Goal: Task Accomplishment & Management: Manage account settings

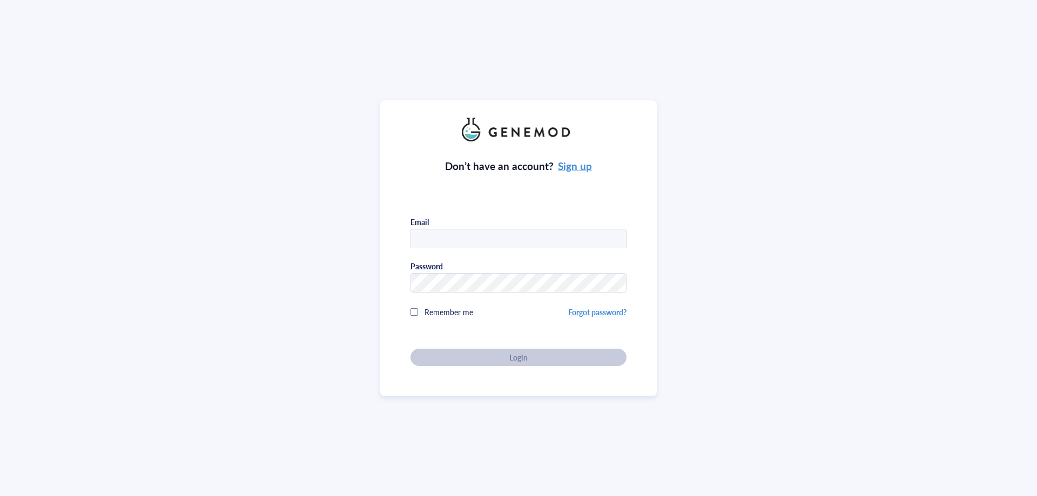
type input "[PERSON_NAME][EMAIL_ADDRESS][DOMAIN_NAME]"
click at [538, 376] on div "Don’t have an account? Sign up Email hannah.newnes@hotmail.com Password Remembe…" at bounding box center [518, 248] width 276 height 296
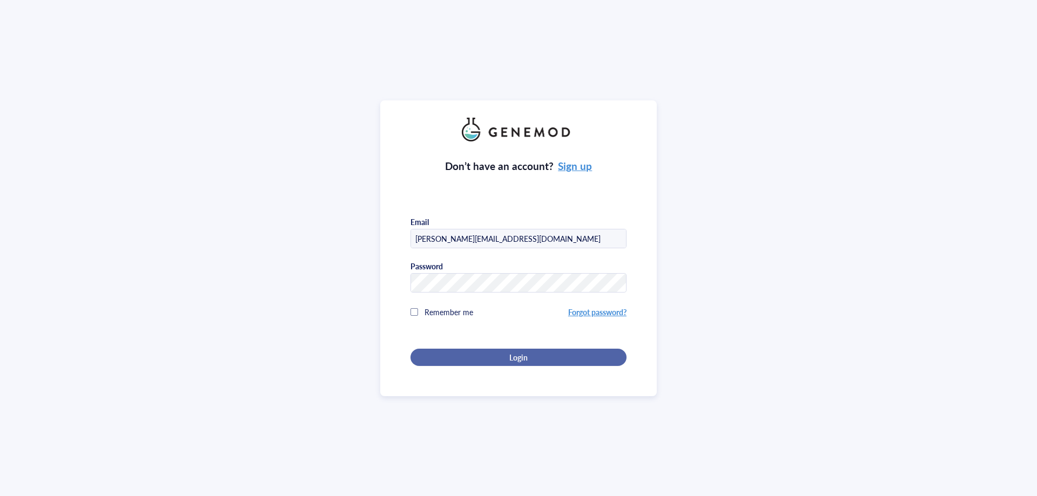
click at [513, 363] on button "Login" at bounding box center [518, 357] width 216 height 17
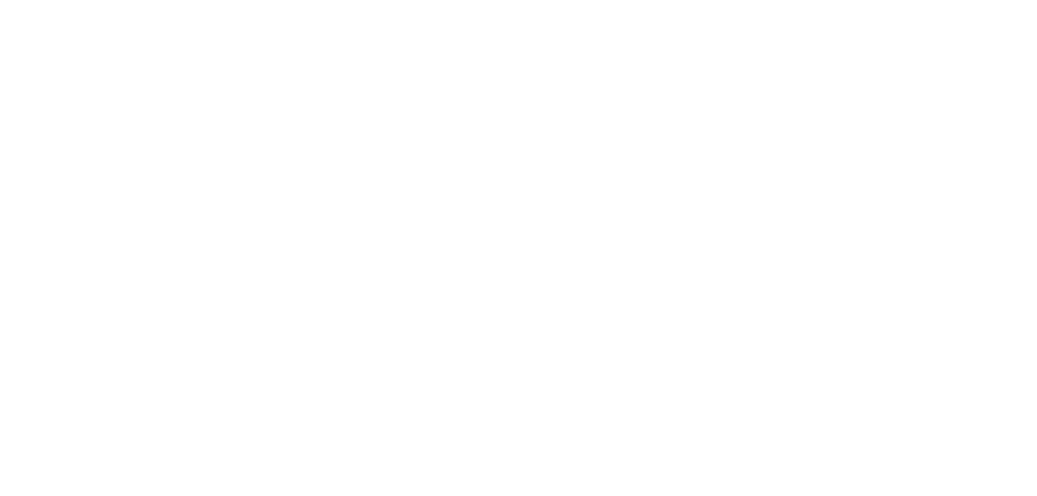
click at [266, 263] on div at bounding box center [518, 248] width 1037 height 496
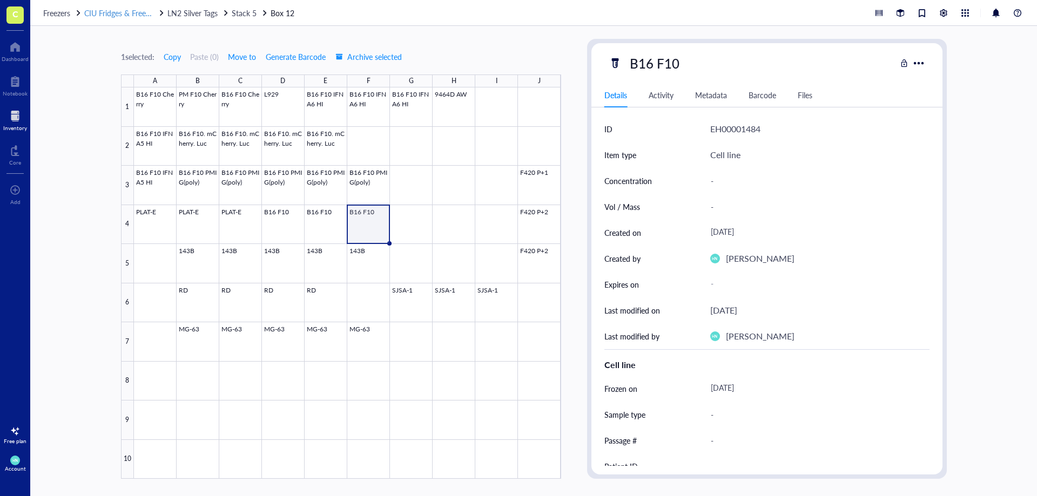
click at [101, 16] on span "CIU Fridges & Freezers" at bounding box center [121, 13] width 75 height 11
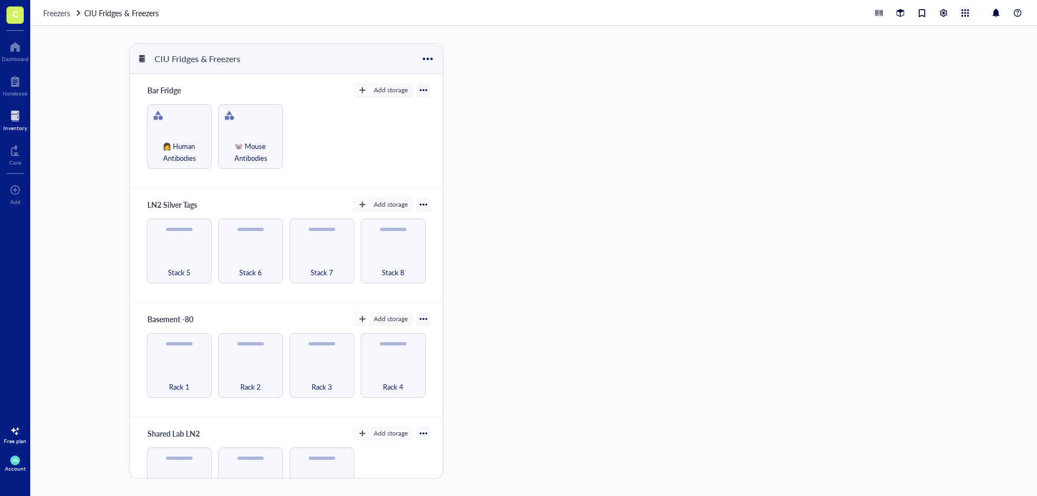
click at [966, 13] on div at bounding box center [965, 13] width 12 height 12
click at [943, 12] on div at bounding box center [943, 13] width 12 height 12
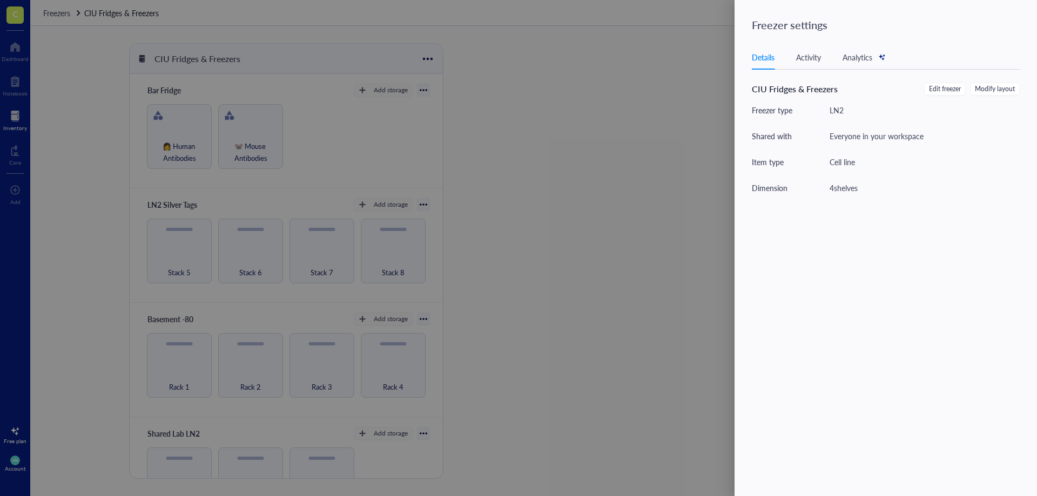
click at [694, 80] on div at bounding box center [518, 248] width 1037 height 496
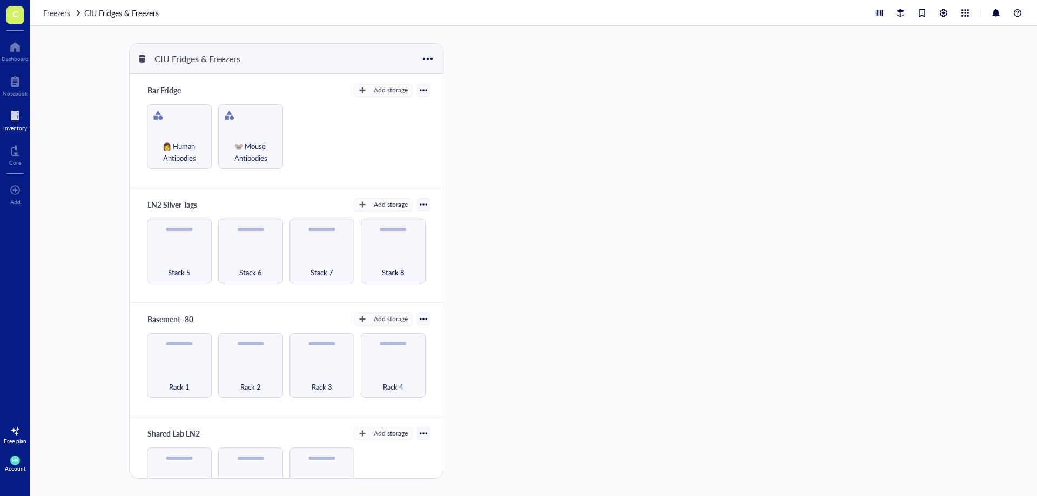
click at [950, 21] on div "Freezers CIU Fridges & Freezers" at bounding box center [533, 13] width 1006 height 26
click at [23, 465] on div "Account" at bounding box center [15, 468] width 21 height 6
click at [98, 423] on link "Account settings" at bounding box center [76, 423] width 71 height 19
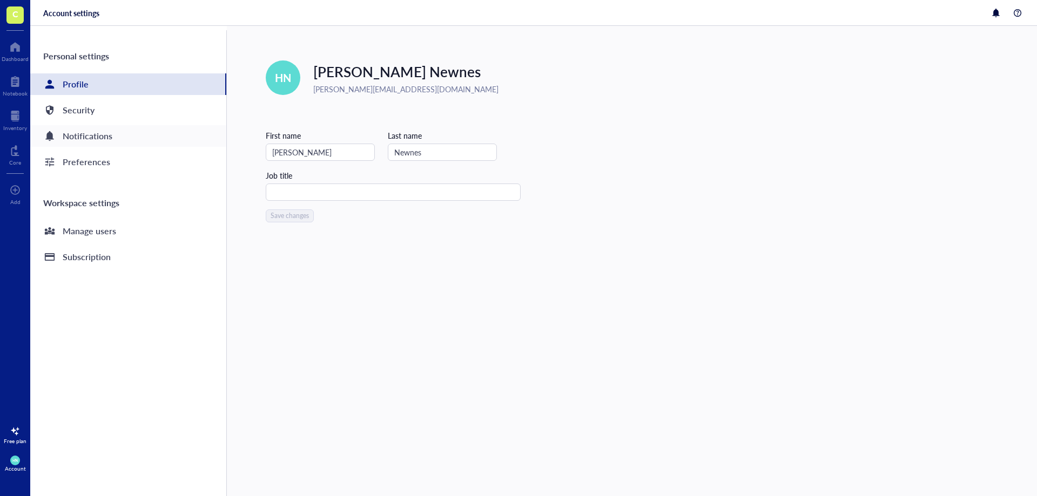
drag, startPoint x: 361, startPoint y: 346, endPoint x: 145, endPoint y: 146, distance: 293.8
click at [358, 345] on div "Edit HN Hannah Newnes hannah.newnes@hotmail.com First name Hannah Last name New…" at bounding box center [632, 261] width 810 height 470
click at [103, 229] on div "Manage users" at bounding box center [89, 231] width 53 height 15
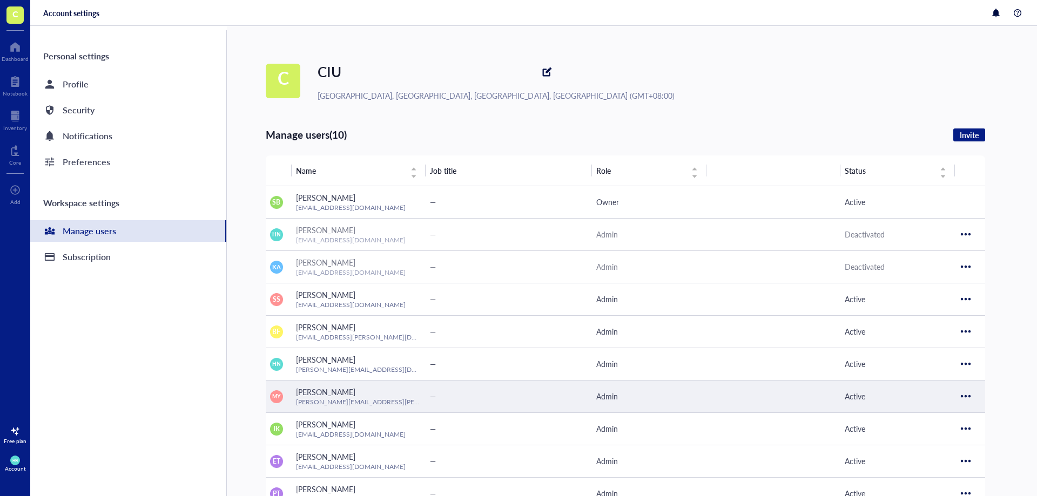
click at [379, 394] on div "[PERSON_NAME]" at bounding box center [358, 392] width 125 height 12
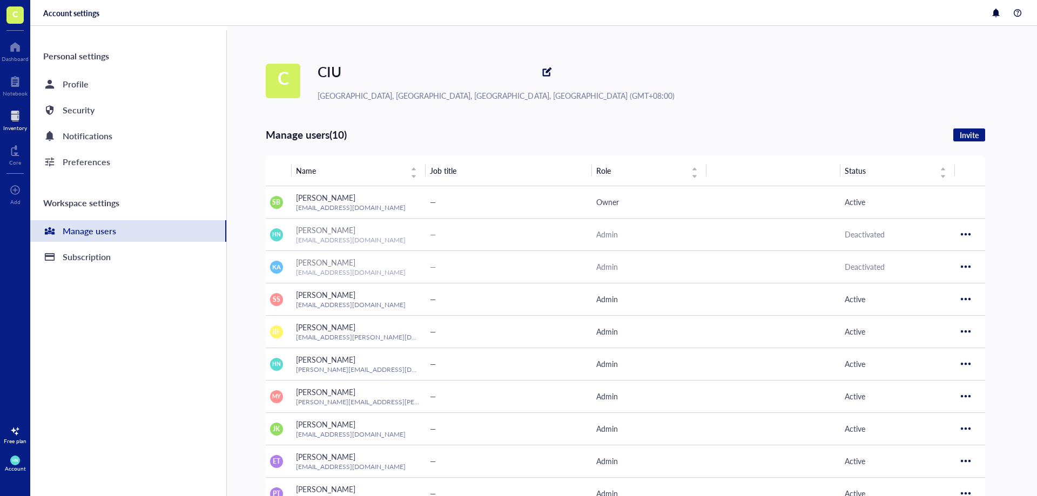
click at [22, 111] on div at bounding box center [15, 115] width 24 height 17
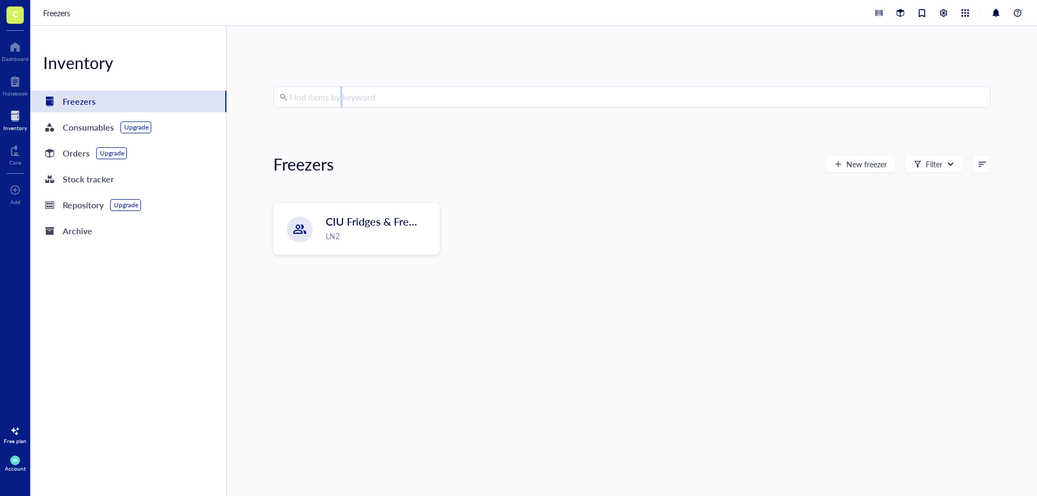
click at [338, 96] on div "Find items by keyword Freezers New freezer Filter CIU Fridges & Freezers LN2" at bounding box center [632, 261] width 810 height 470
click at [336, 99] on input "search" at bounding box center [636, 97] width 694 height 21
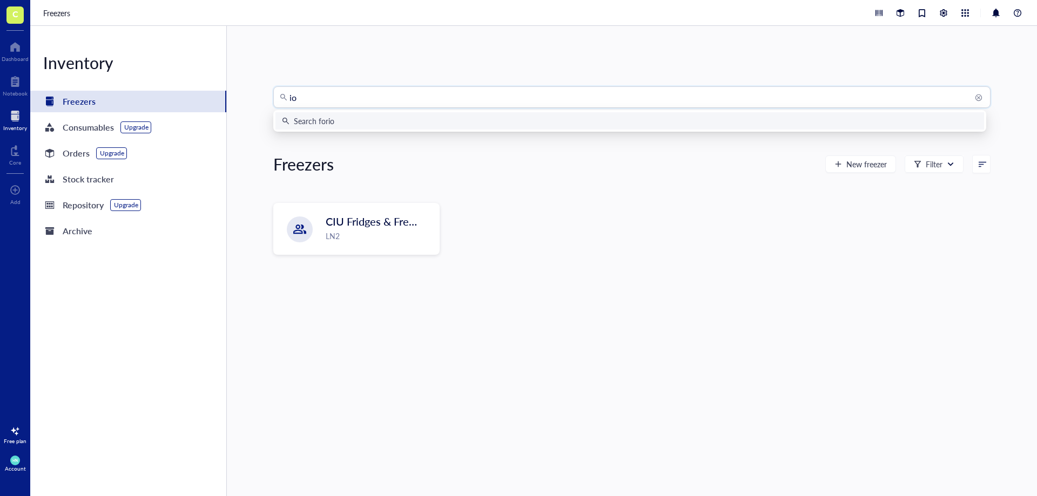
type input "ion"
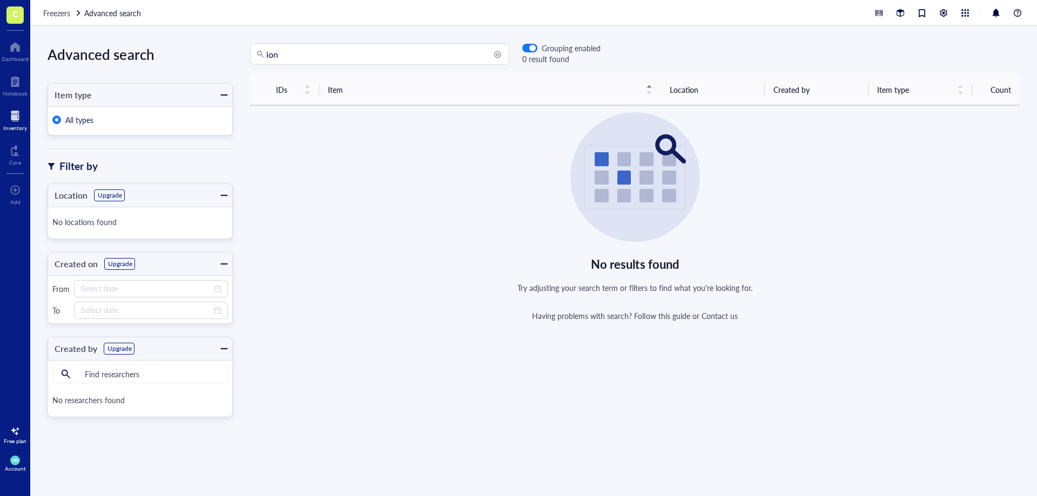
click at [63, 20] on div "Freezers Advanced search" at bounding box center [533, 13] width 1006 height 26
click at [60, 16] on span "Freezers" at bounding box center [56, 13] width 27 height 11
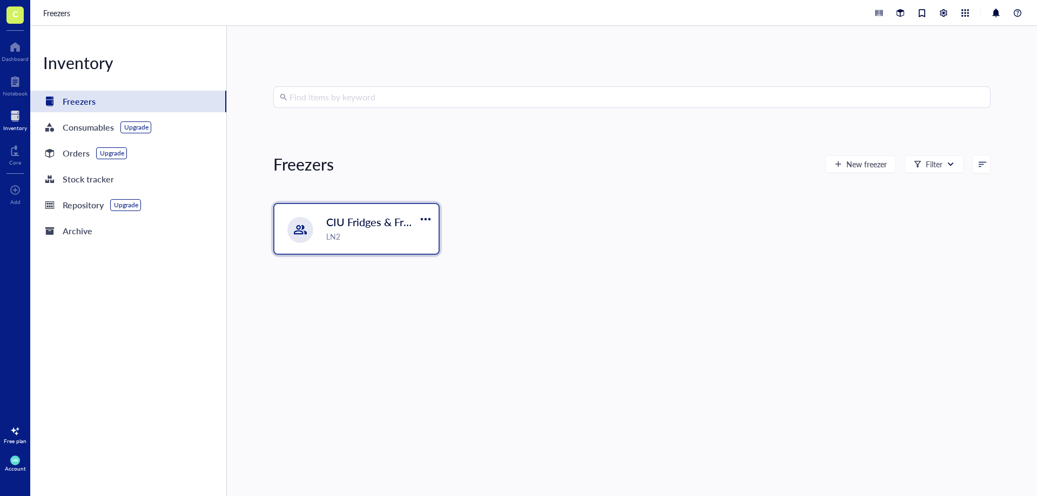
click at [335, 216] on span "CIU Fridges & Freezers" at bounding box center [380, 221] width 109 height 15
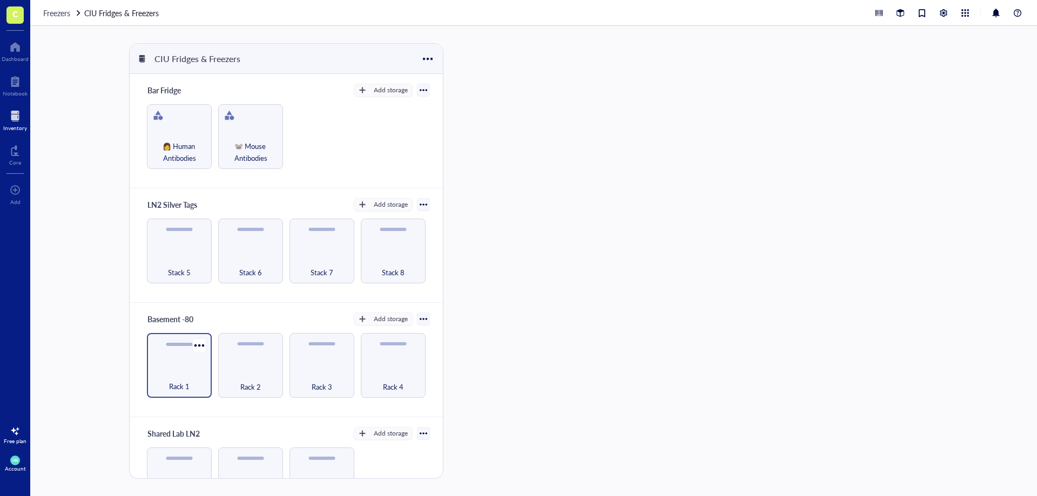
click at [172, 365] on div "Rack 1" at bounding box center [179, 365] width 65 height 65
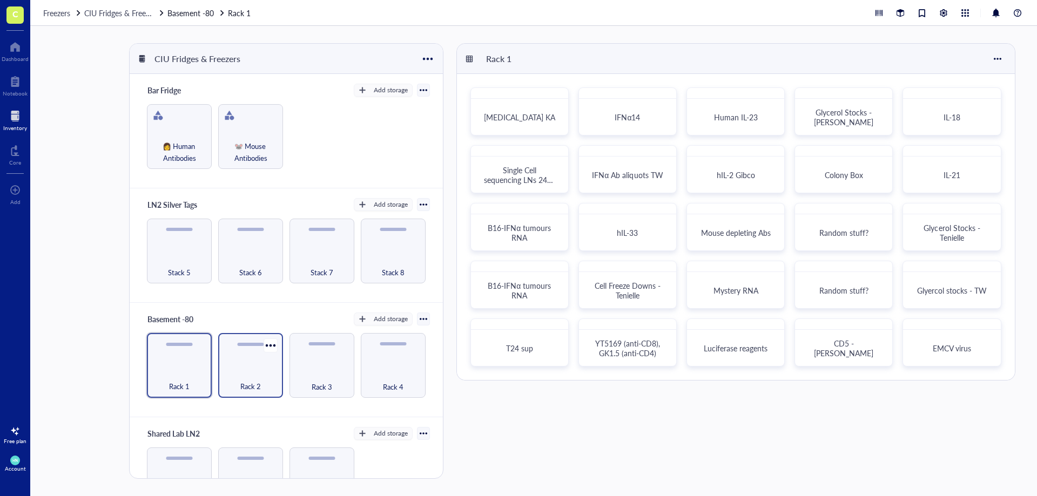
click at [237, 371] on div "Rack 2" at bounding box center [251, 381] width 54 height 24
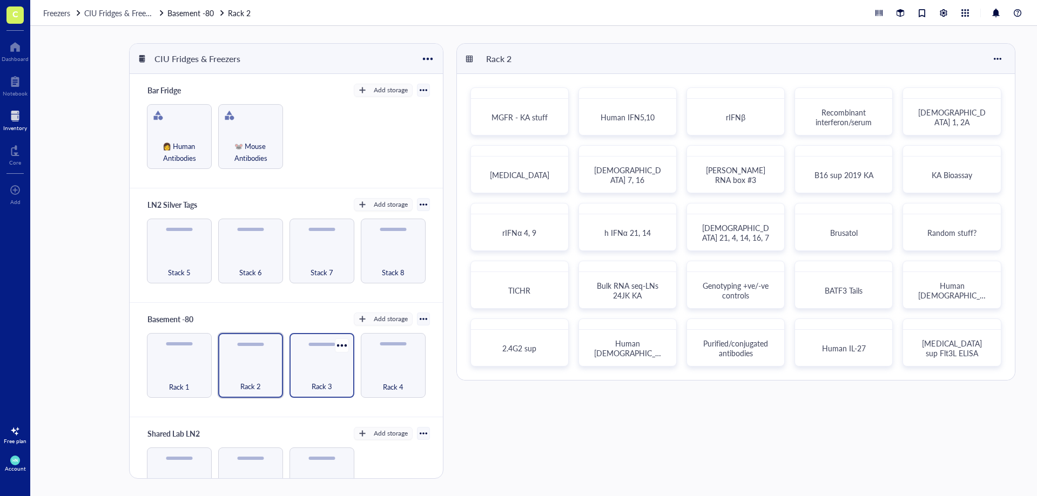
click at [314, 371] on div "Rack 3" at bounding box center [322, 381] width 54 height 24
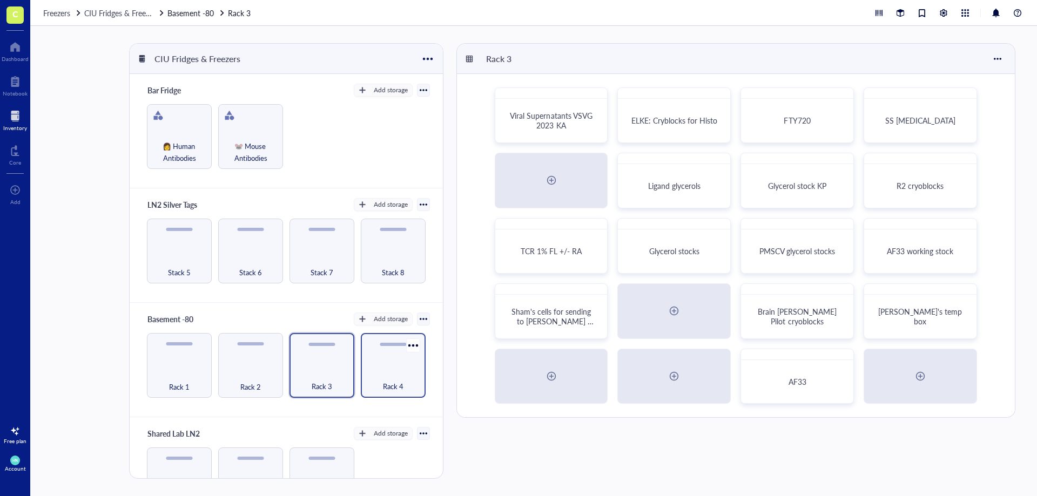
click at [389, 376] on div "Rack 4" at bounding box center [393, 381] width 54 height 24
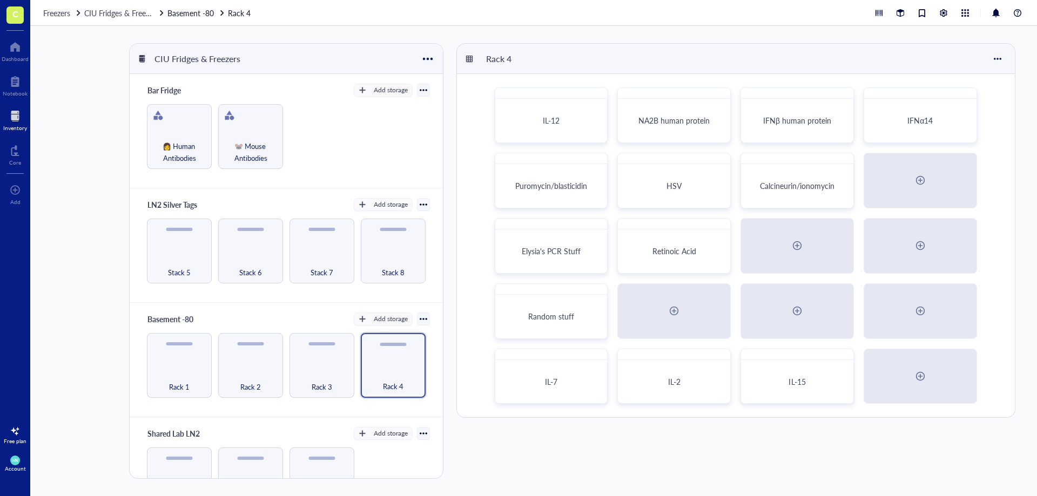
click at [12, 455] on div "HN Account" at bounding box center [15, 464] width 30 height 30
click at [85, 422] on link "Account settings" at bounding box center [76, 423] width 71 height 19
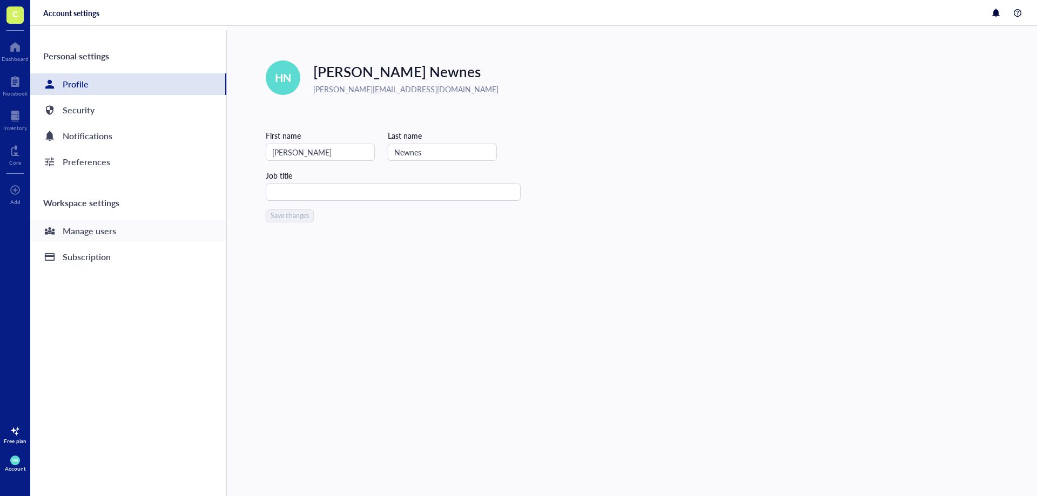
click at [114, 230] on div "Manage users" at bounding box center [89, 231] width 53 height 15
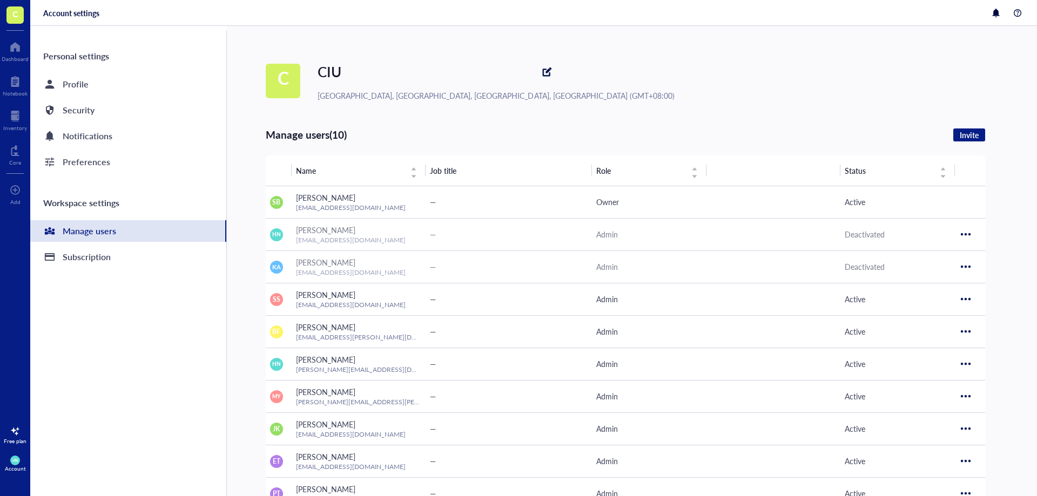
click at [588, 107] on div "C CIU Beijing, Perth, Singapore, Hong Kong (GMT+08:00) Manage users (10) Invite…" at bounding box center [651, 309] width 771 height 566
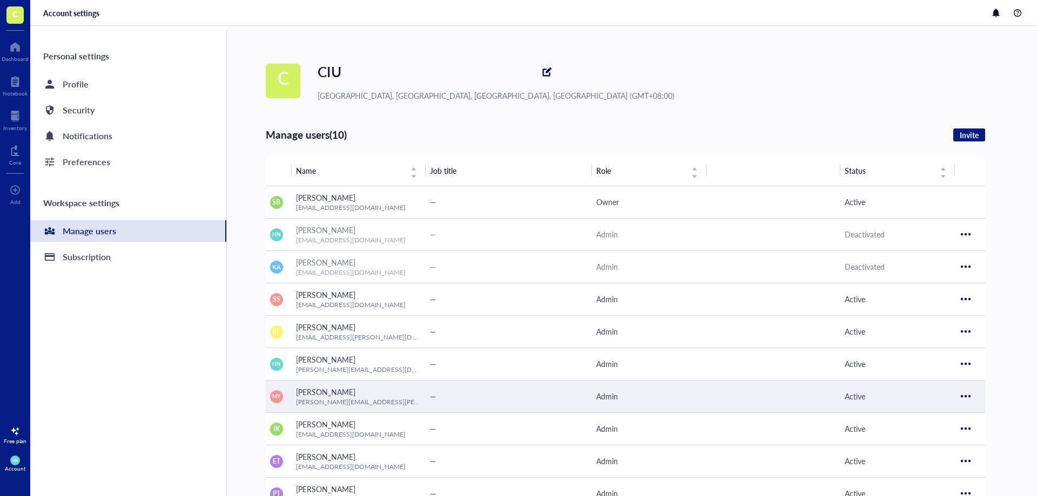
click at [964, 398] on div at bounding box center [965, 396] width 17 height 17
click at [992, 434] on span "Deactivate user" at bounding box center [998, 432] width 62 height 12
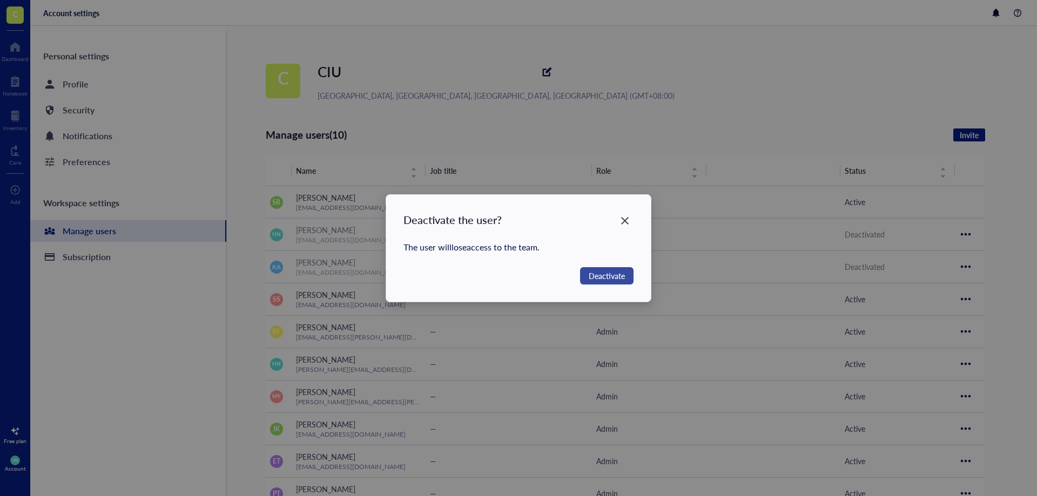
click at [593, 276] on span "Deactivate" at bounding box center [606, 276] width 36 height 12
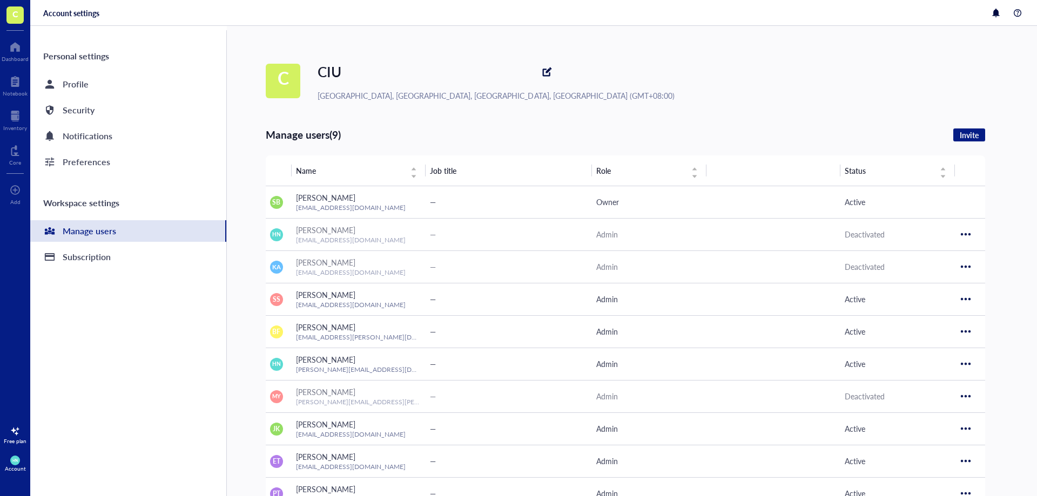
click at [631, 119] on div "C CIU Beijing, Perth, Singapore, Hong Kong (GMT+08:00) Manage users (9) Invite …" at bounding box center [651, 309] width 771 height 566
click at [973, 132] on span "Invite" at bounding box center [968, 135] width 19 height 10
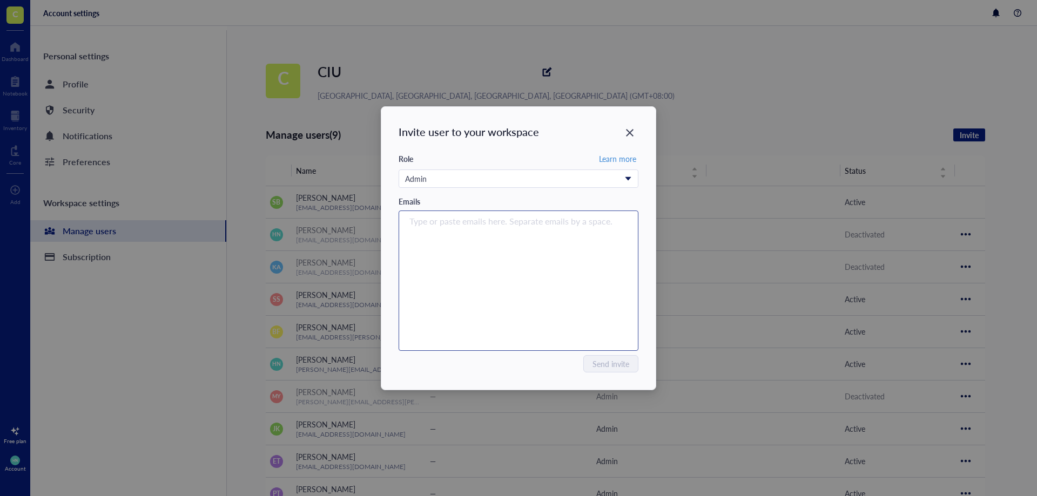
click at [469, 229] on div "Type or paste emails here. Separate emails by a space." at bounding box center [518, 280] width 230 height 135
type input "n"
click at [436, 239] on div "Type or paste emails here. Separate emails by a space." at bounding box center [518, 280] width 230 height 135
paste input "nikayla.batohi@uwa.edu.au"
type input "nikayla.batohi@uwa.edu.au"
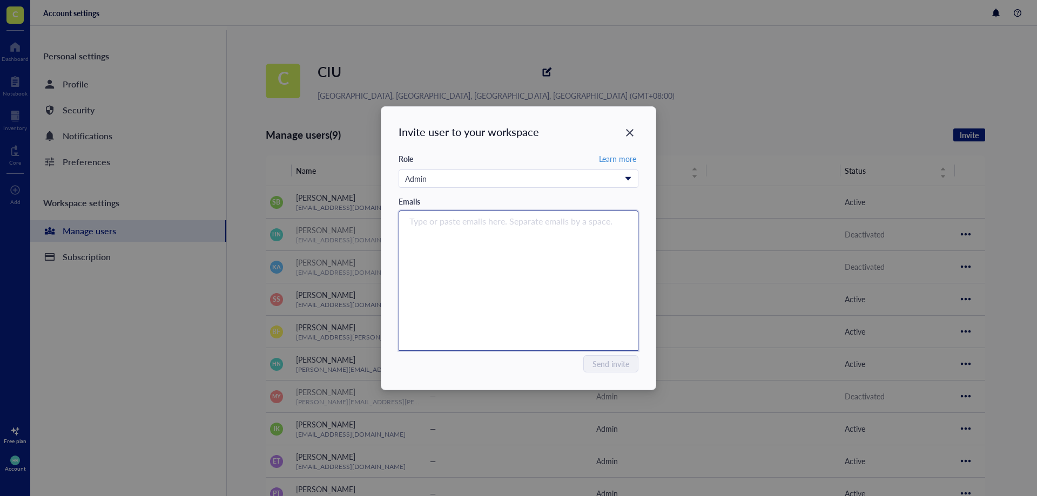
click at [504, 272] on div "Type or paste emails here. Separate emails by a space." at bounding box center [518, 280] width 230 height 135
click at [483, 225] on input "search" at bounding box center [515, 221] width 213 height 13
paste input "nikayla.batohi@uwa.edu.au"
type input "nikayla.batohi@uwa.edu.au"
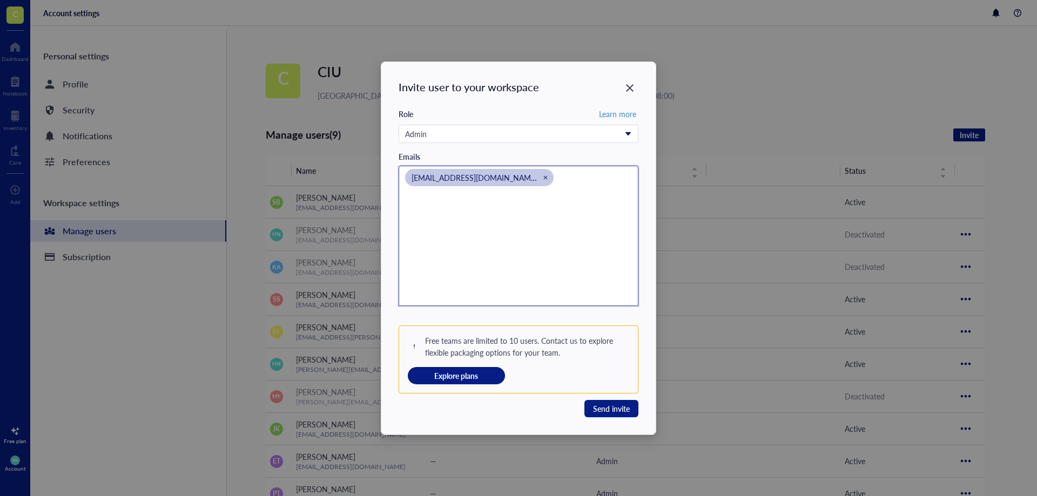
click at [566, 231] on div "nikayla.batohi@uwa.edu.au" at bounding box center [518, 235] width 230 height 135
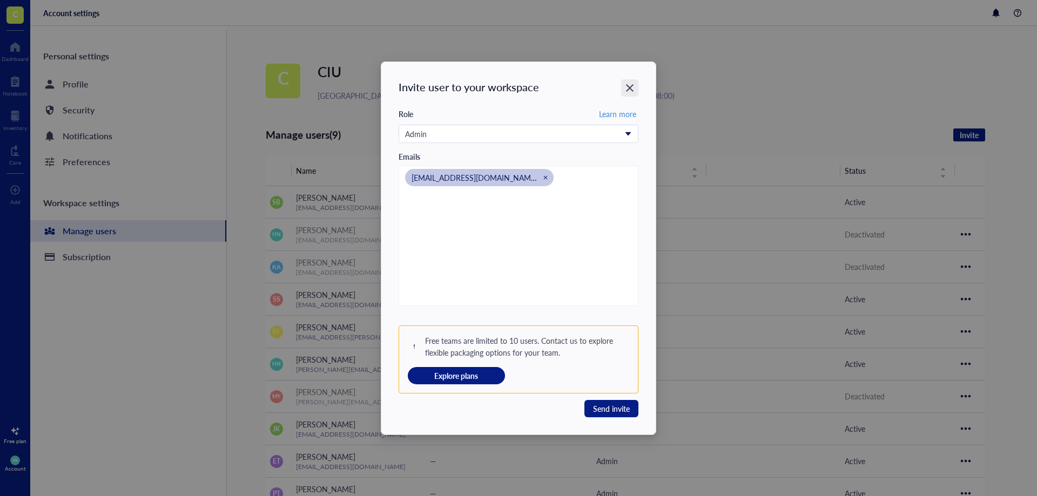
click at [627, 83] on icon "Close" at bounding box center [630, 88] width 10 height 10
